Goal: Information Seeking & Learning: Learn about a topic

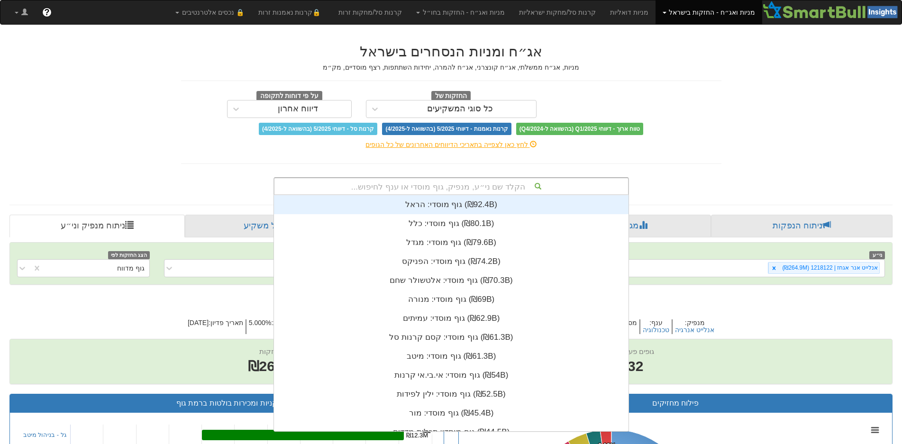
click at [463, 184] on div "הקלד שם ני״ע, מנפיק, גוף מוסדי או ענף לחיפוש..." at bounding box center [451, 186] width 354 height 16
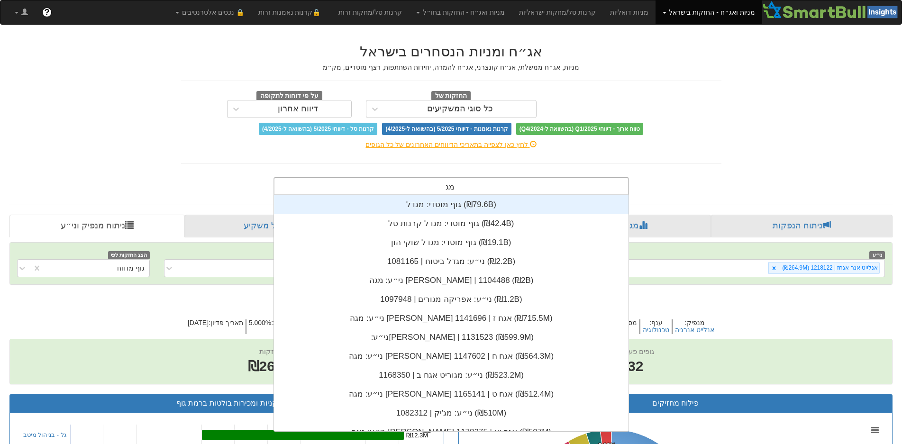
scroll to position [190, 0]
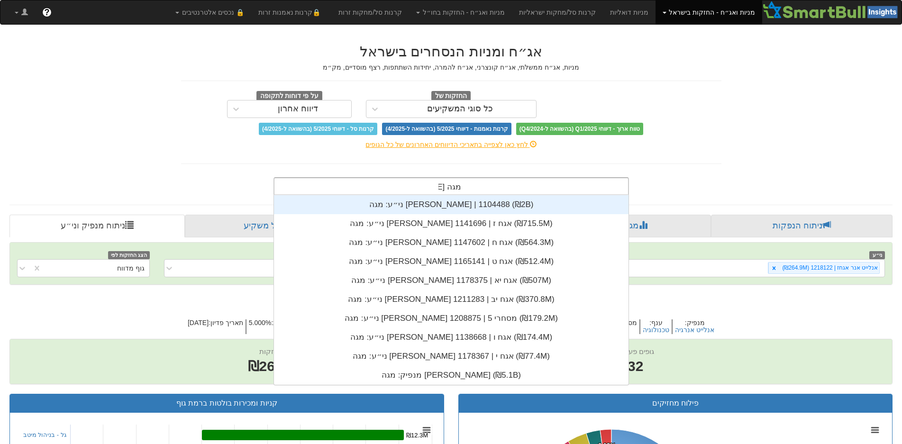
type input "מגה [PERSON_NAME]"
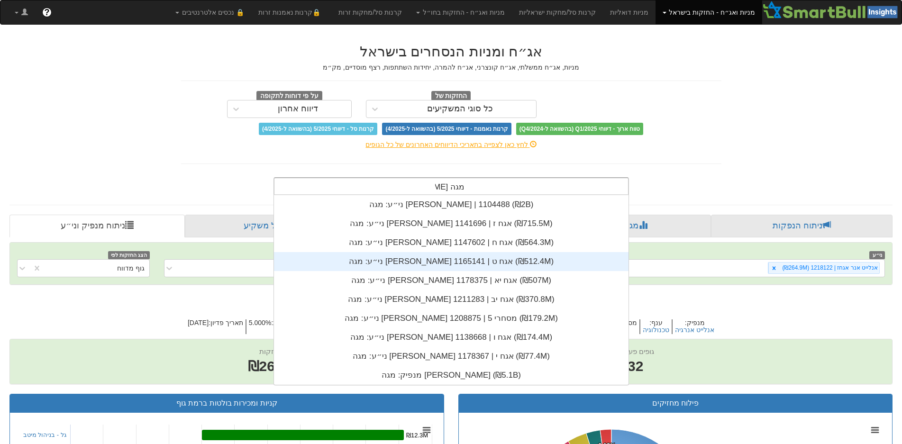
click at [397, 262] on div "ני״ע: ‏מגה [PERSON_NAME] אגח ט | 1165141 ‎(₪512.4M)‎" at bounding box center [451, 261] width 354 height 19
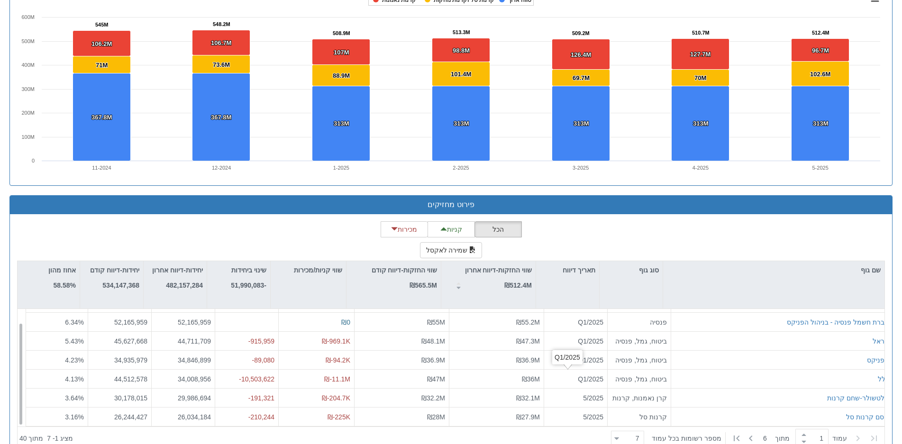
scroll to position [711, 0]
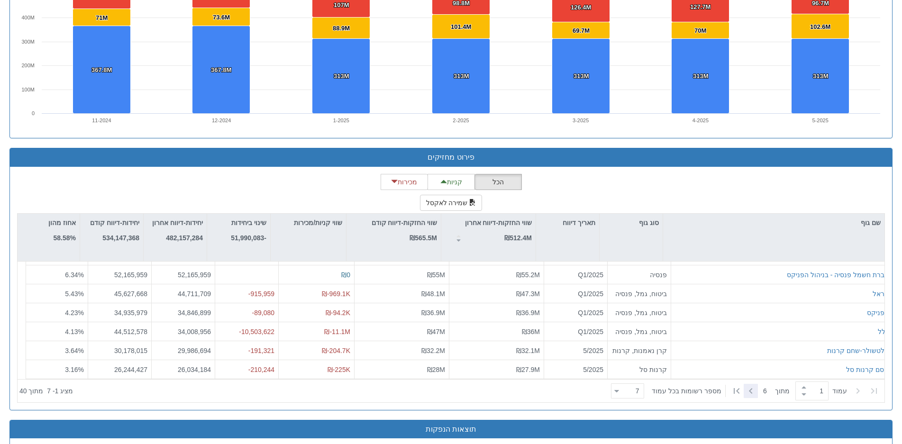
click at [753, 390] on icon at bounding box center [750, 390] width 11 height 11
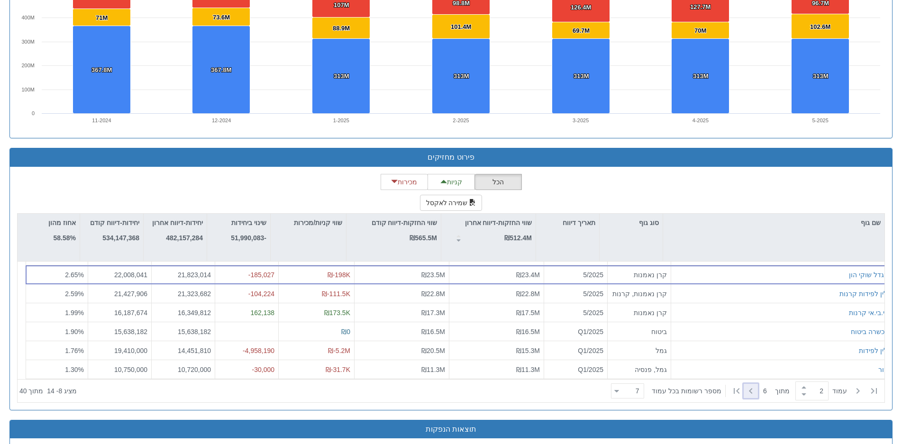
click at [753, 390] on icon at bounding box center [750, 390] width 11 height 11
click at [855, 388] on icon at bounding box center [857, 390] width 11 height 11
type input "1"
